Goal: Transaction & Acquisition: Obtain resource

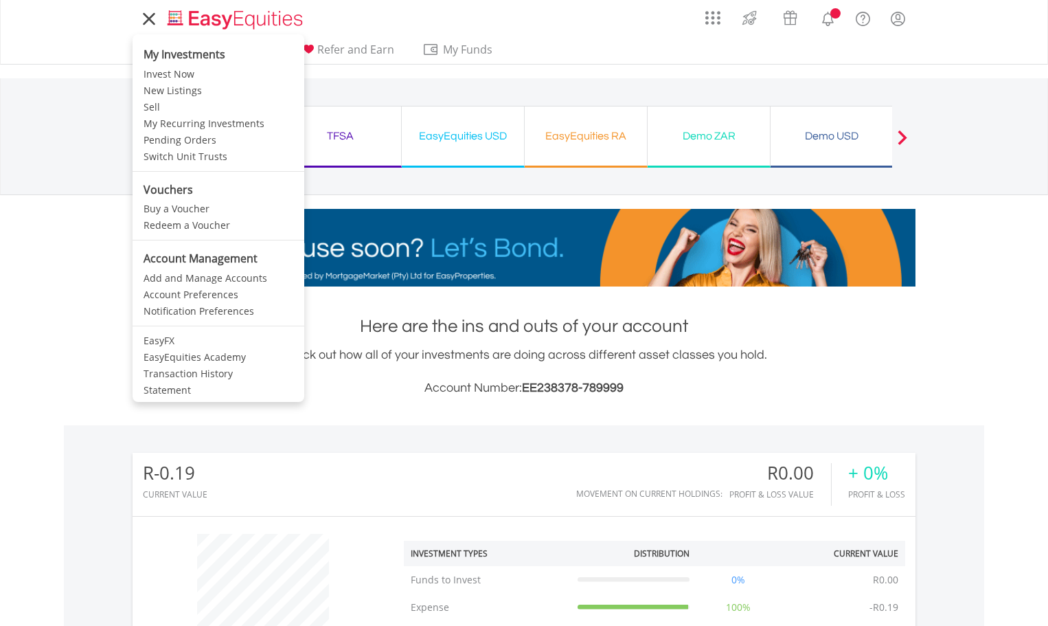
scroll to position [132, 261]
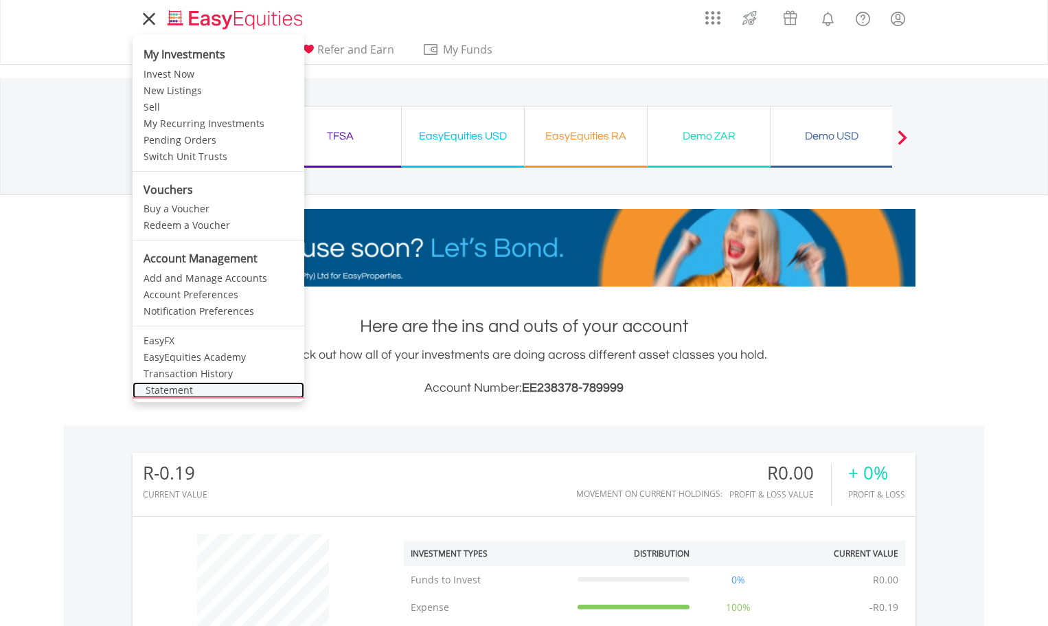
click at [180, 383] on link "Statement" at bounding box center [219, 390] width 172 height 16
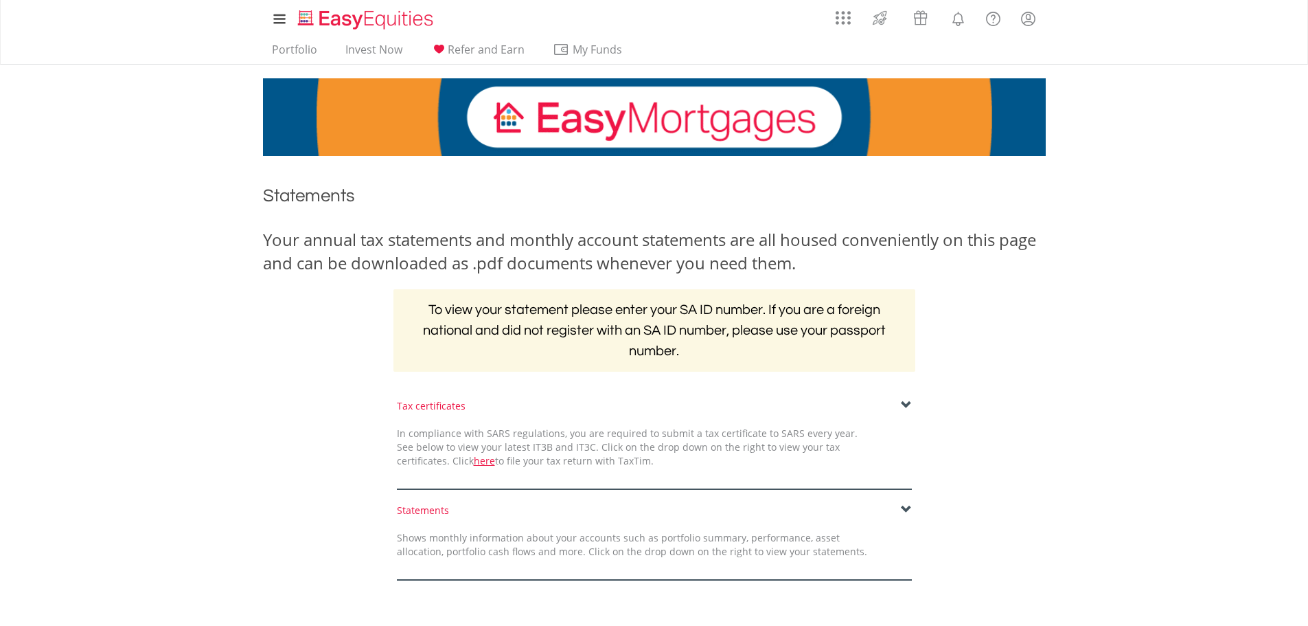
click at [910, 407] on span at bounding box center [906, 405] width 11 height 11
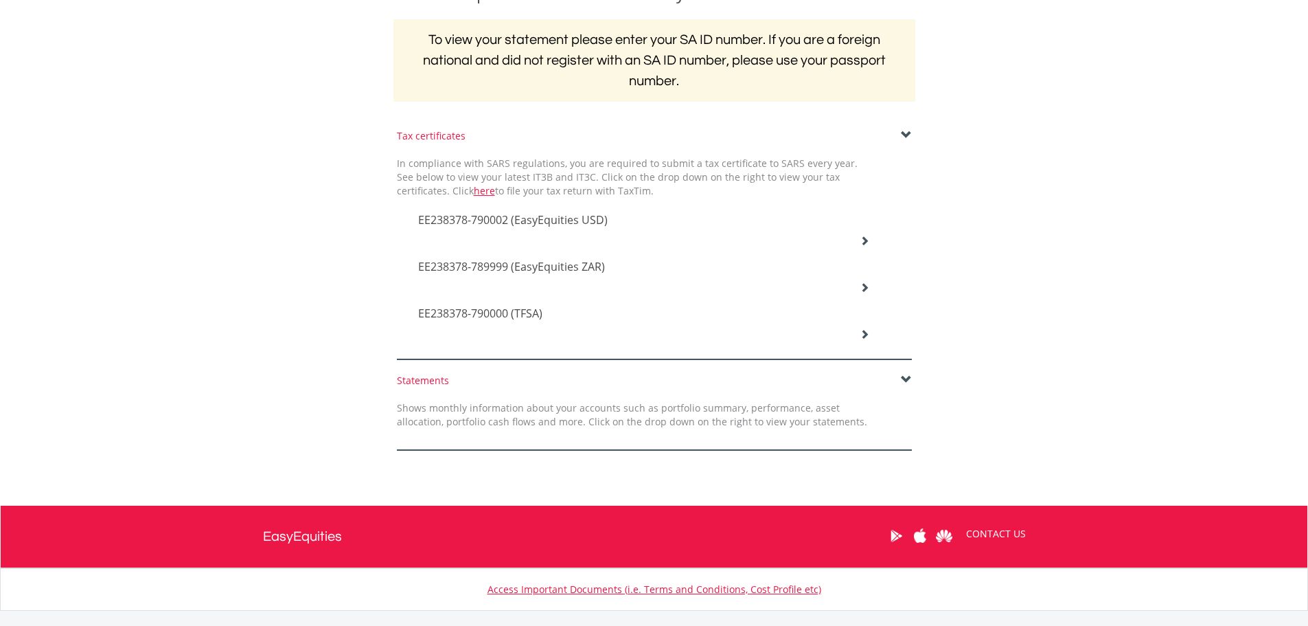
scroll to position [275, 0]
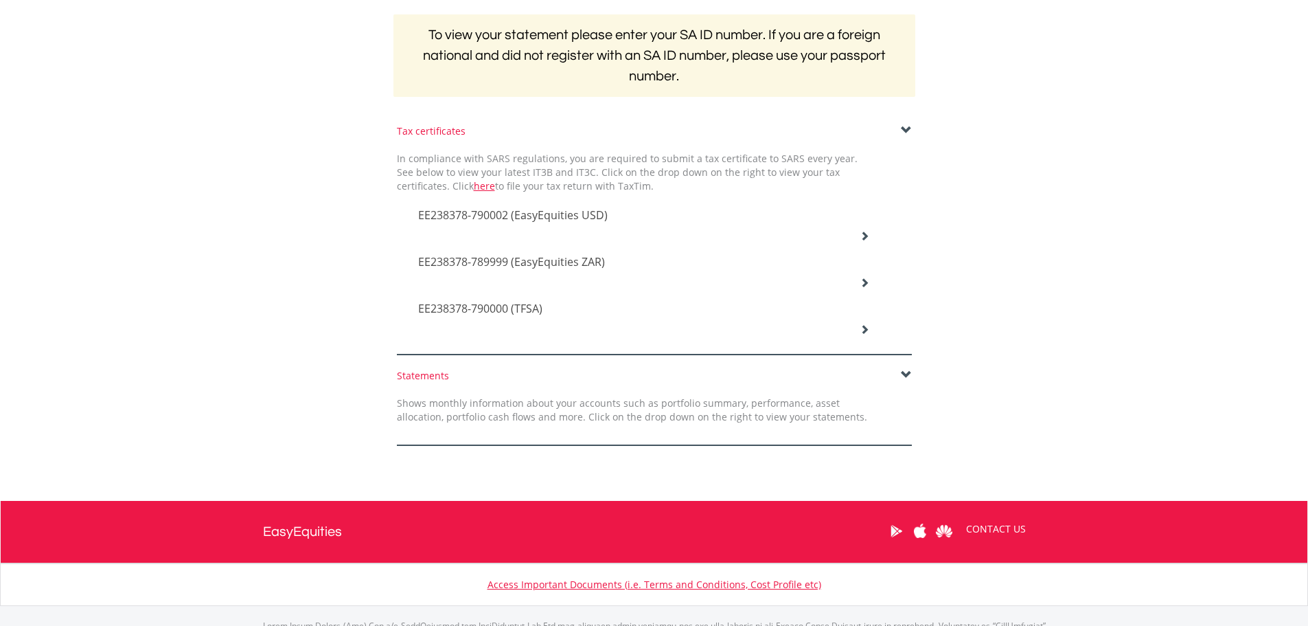
click at [483, 222] on span "EE238378-790000 (TFSA)" at bounding box center [513, 214] width 190 height 15
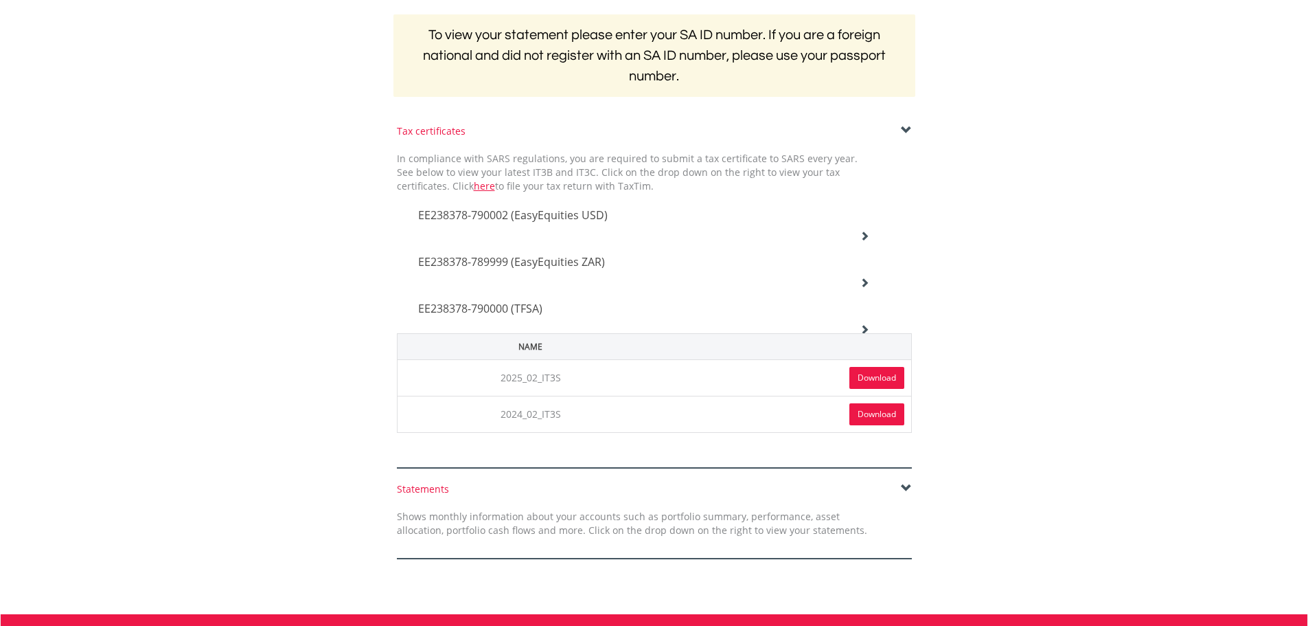
click at [903, 376] on link "Download" at bounding box center [876, 378] width 55 height 22
click at [882, 411] on link "Download" at bounding box center [876, 414] width 55 height 22
click at [1044, 254] on div "Tax certificates In compliance with SARS regulations, you are required to submi…" at bounding box center [654, 296] width 803 height 344
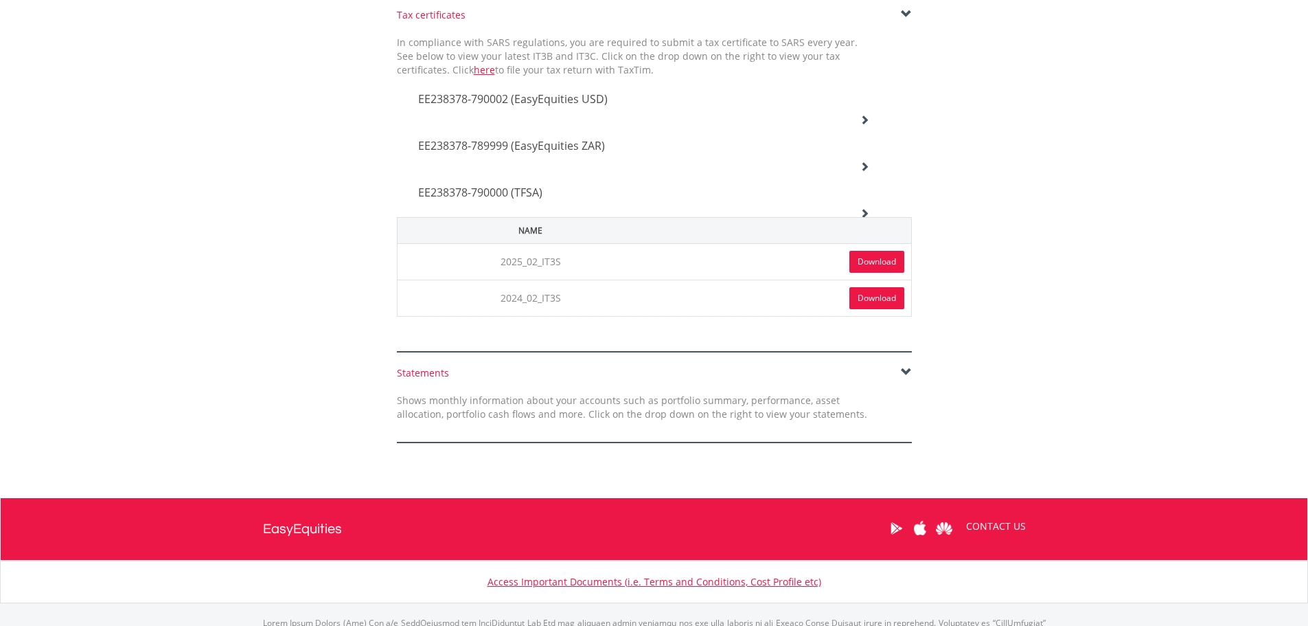
scroll to position [461, 0]
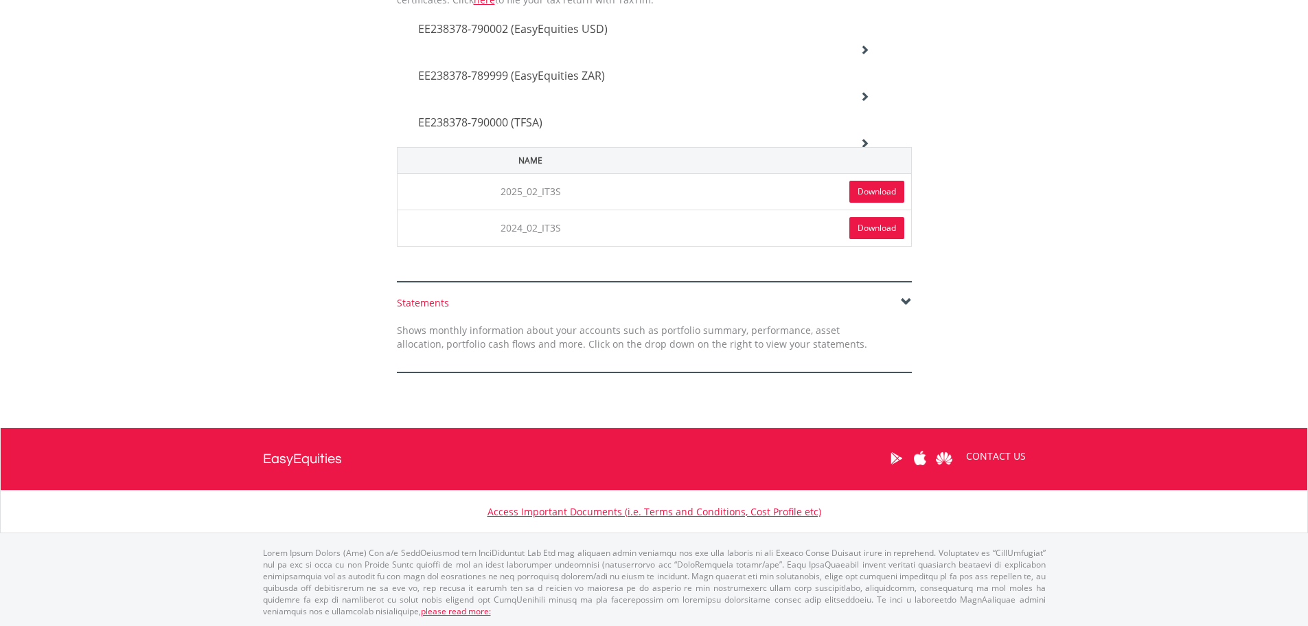
click at [904, 303] on span at bounding box center [906, 302] width 11 height 11
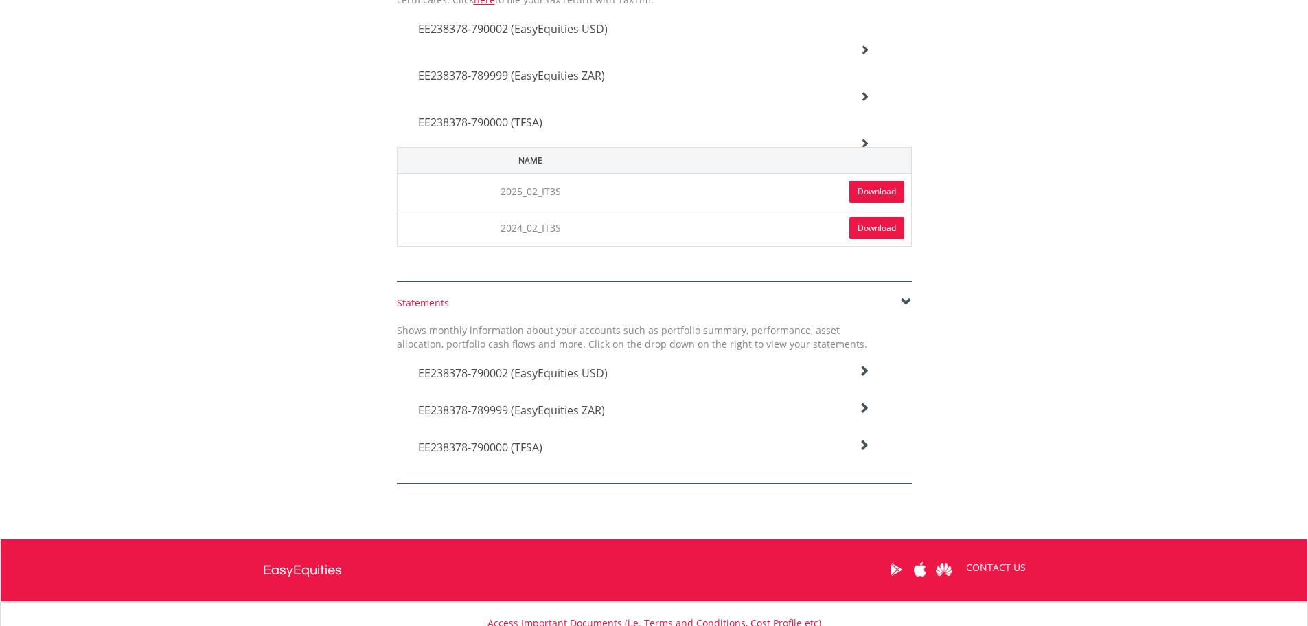
click at [867, 376] on icon at bounding box center [863, 370] width 11 height 11
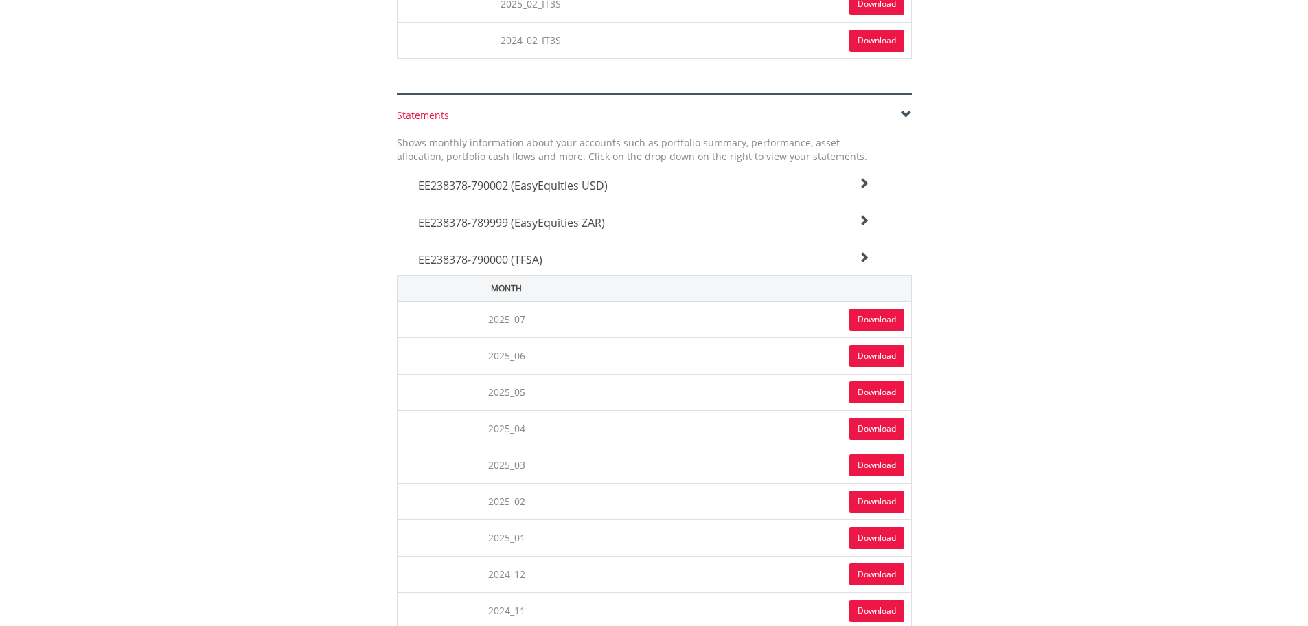
scroll to position [667, 0]
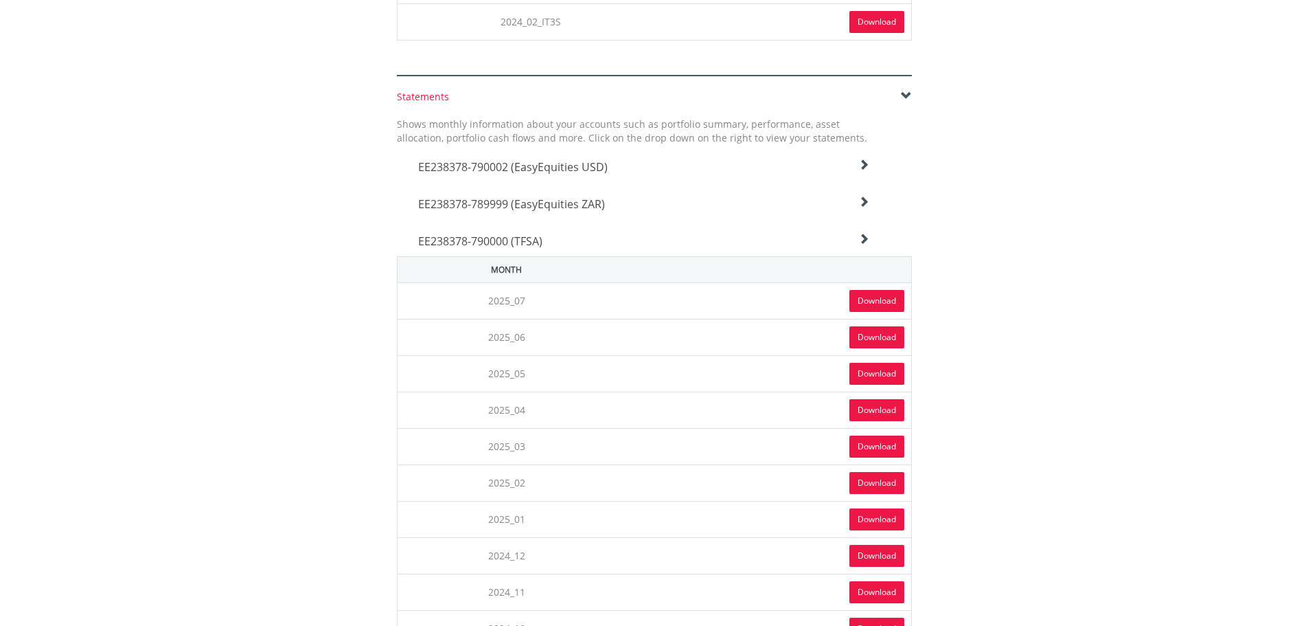
click at [873, 302] on link "Download" at bounding box center [876, 301] width 55 height 22
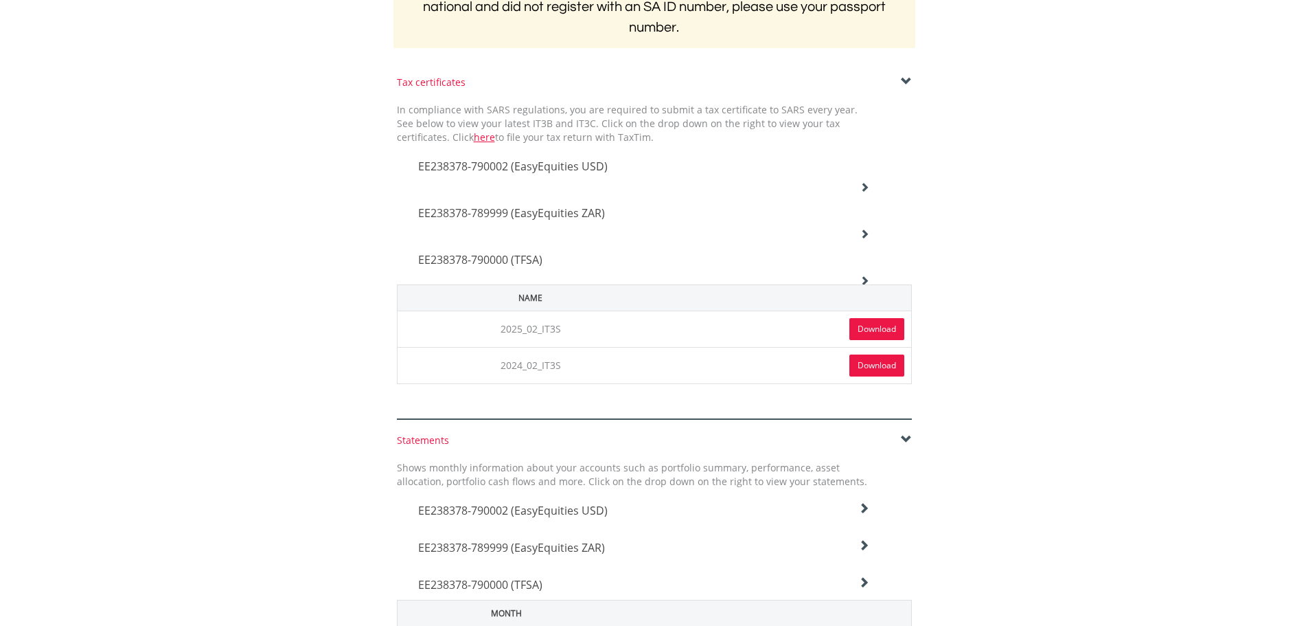
scroll to position [0, 0]
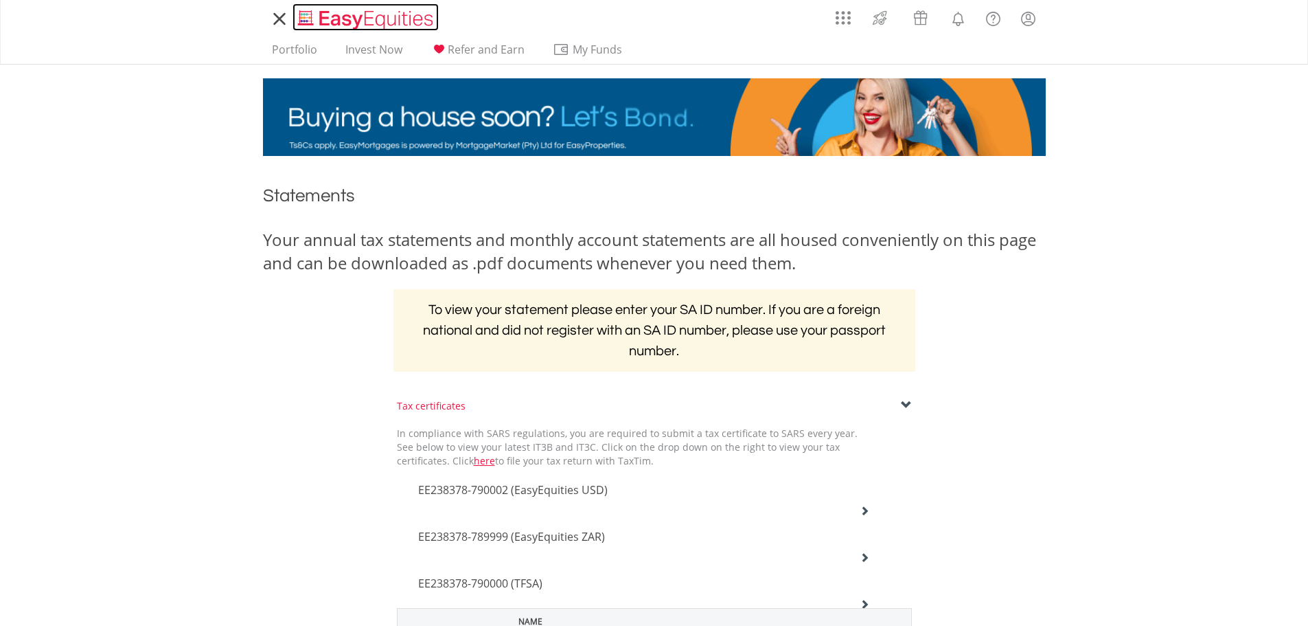
click at [389, 21] on img "Home page" at bounding box center [367, 19] width 144 height 23
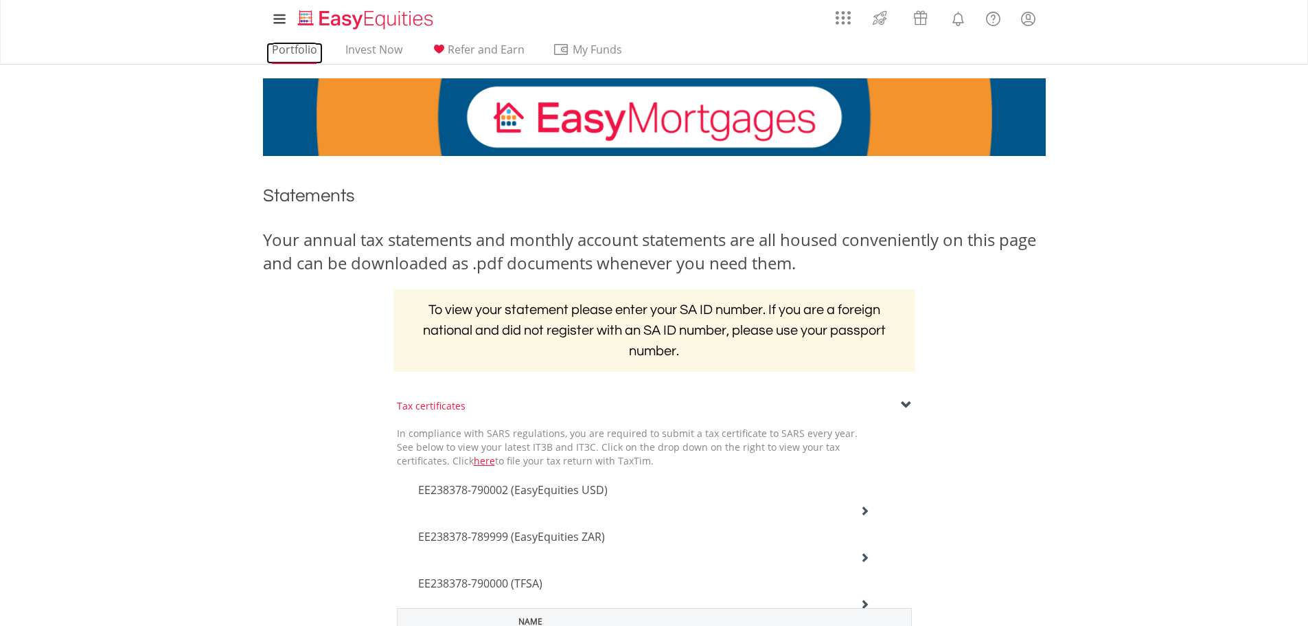
click at [284, 43] on link "Portfolio" at bounding box center [294, 53] width 56 height 21
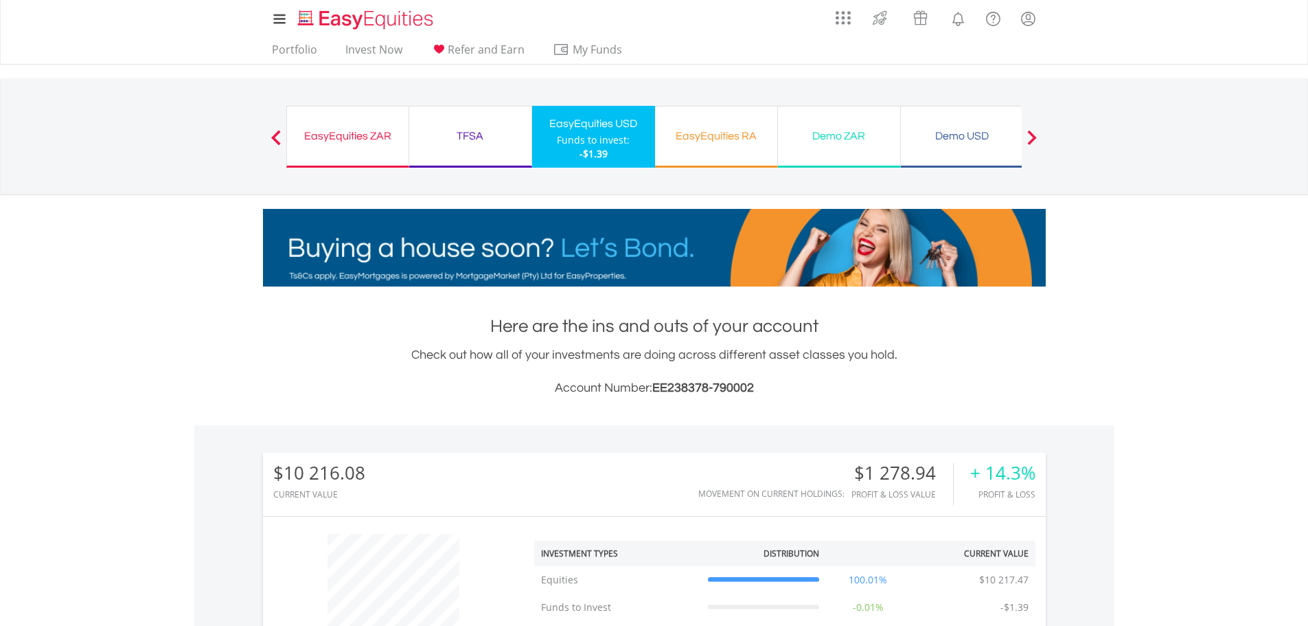
scroll to position [132, 261]
click at [1291, 461] on body "My Investments Invest Now New Listings Sell My Recurring Investments Pending Or…" at bounding box center [654, 586] width 1308 height 1173
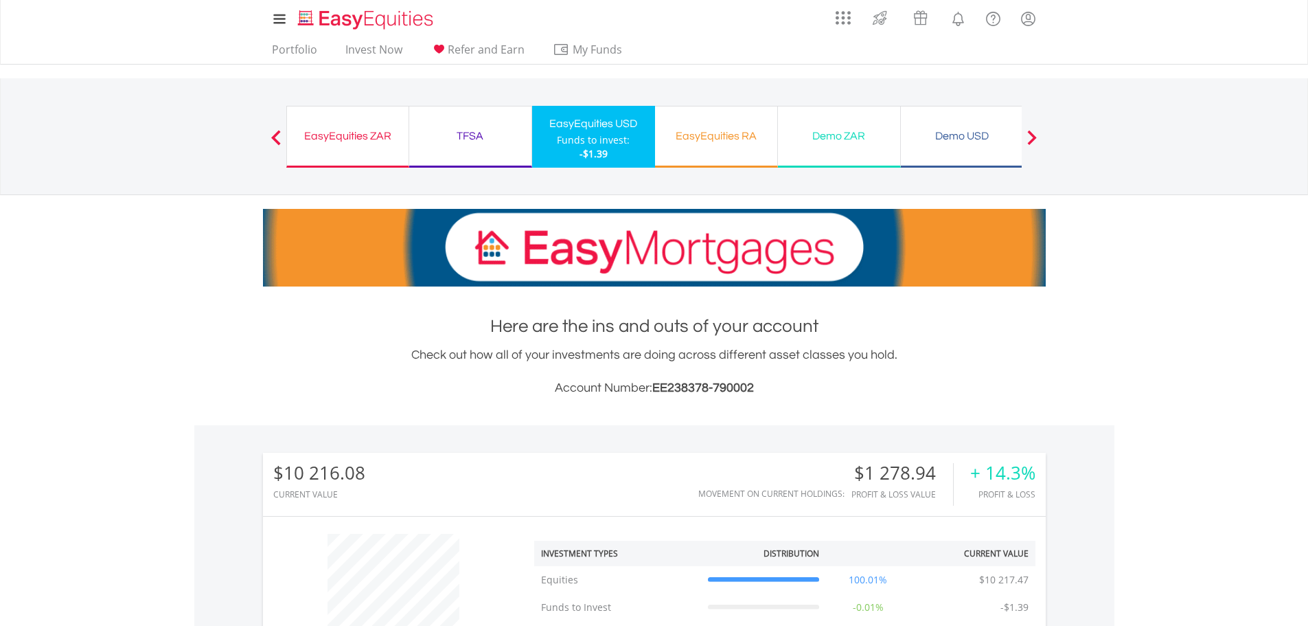
scroll to position [275, 0]
